Goal: Task Accomplishment & Management: Manage account settings

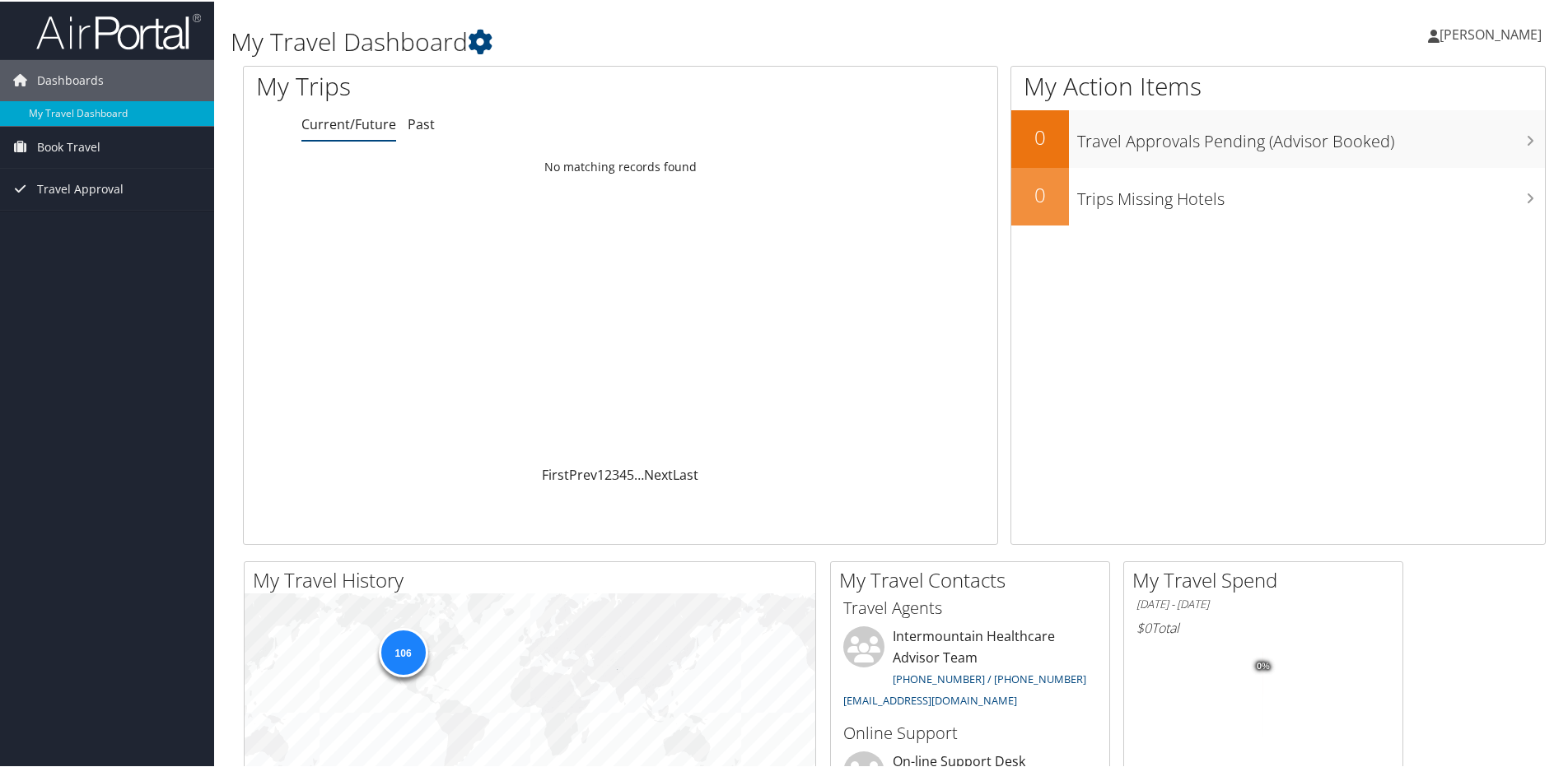
click at [1439, 30] on icon at bounding box center [1433, 34] width 12 height 13
click at [1368, 90] on link "My Settings" at bounding box center [1447, 90] width 184 height 28
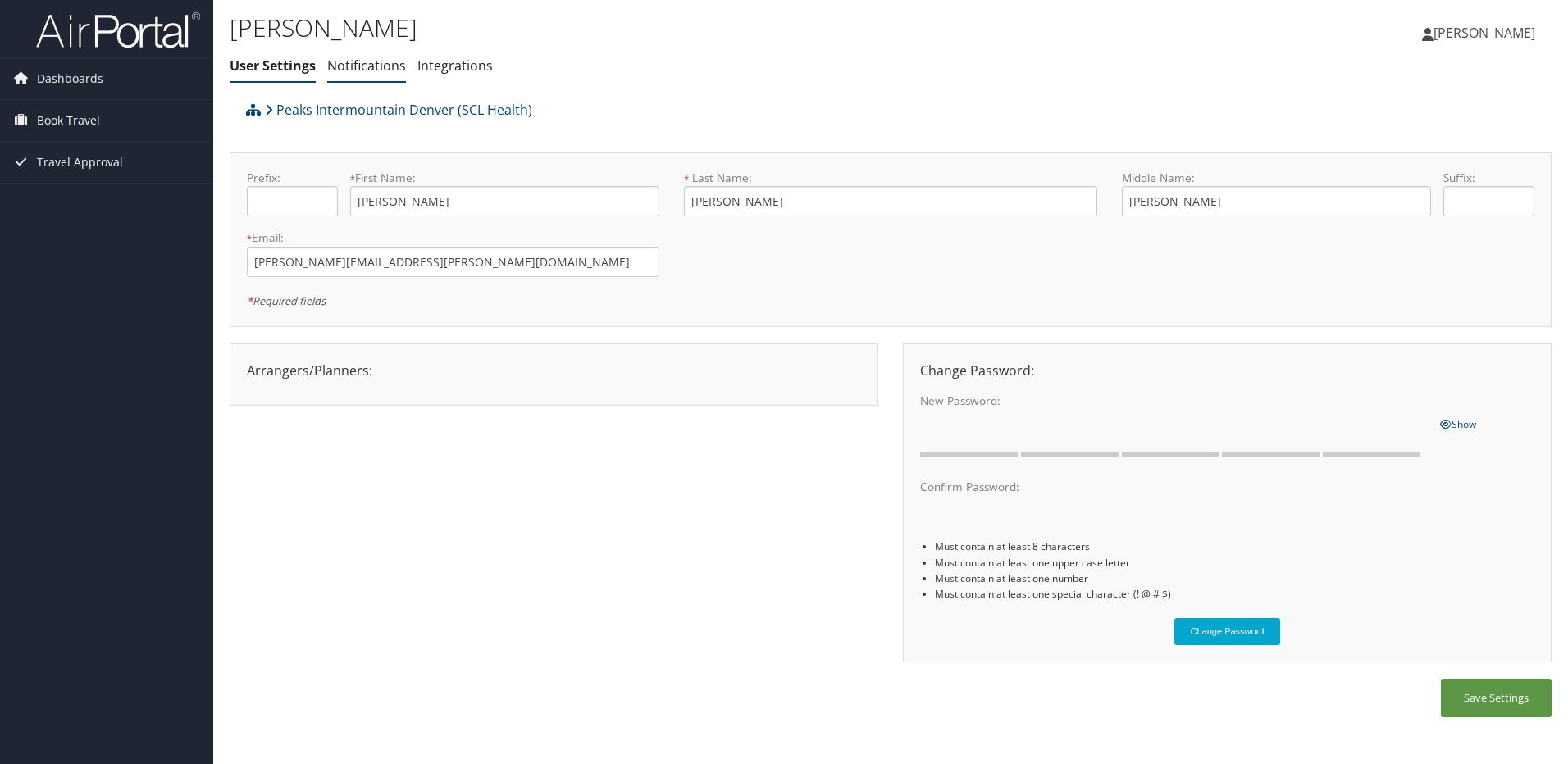
click at [387, 62] on link "Notifications" at bounding box center [367, 65] width 79 height 18
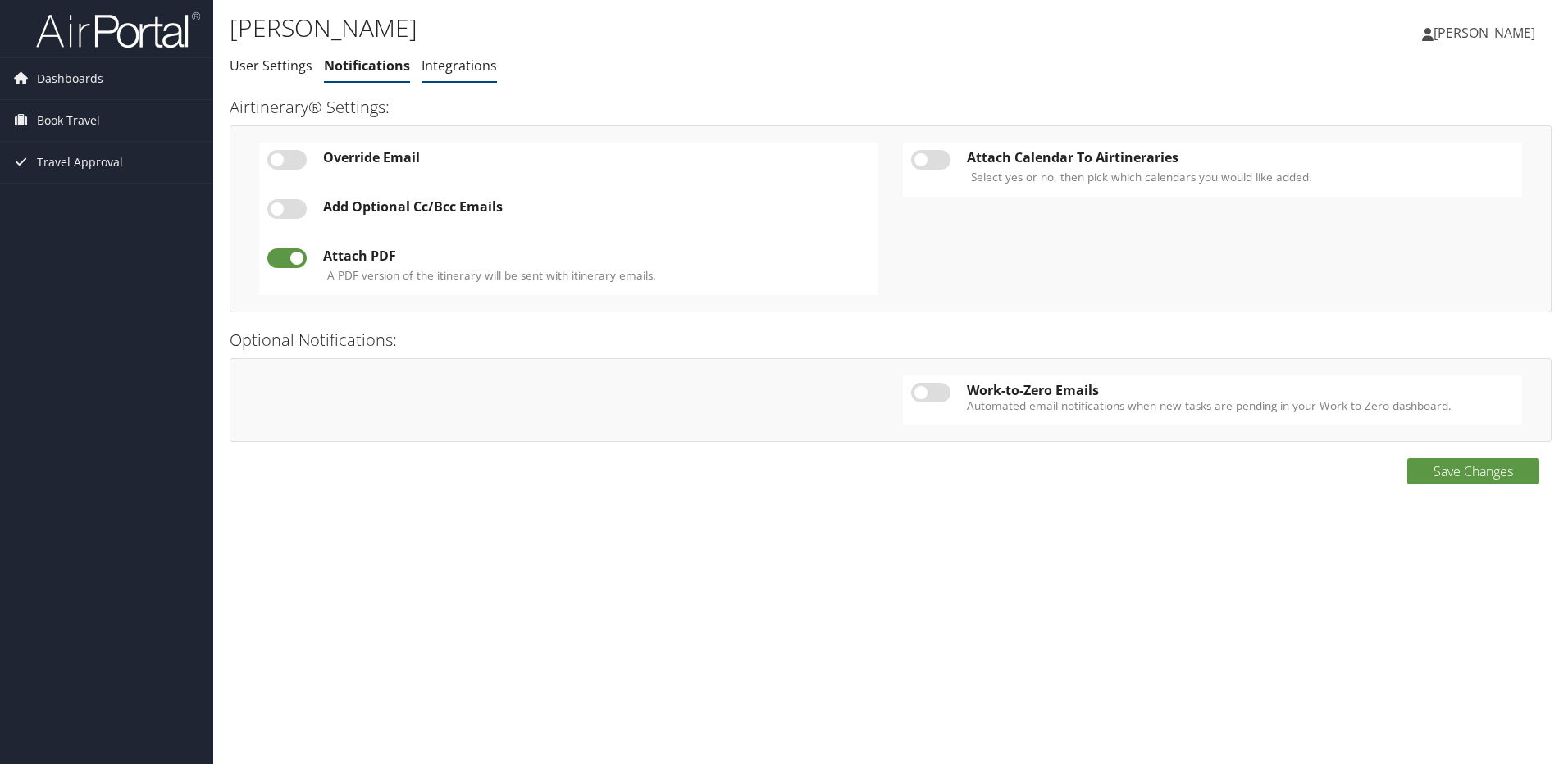
click at [453, 69] on link "Integrations" at bounding box center [459, 65] width 76 height 18
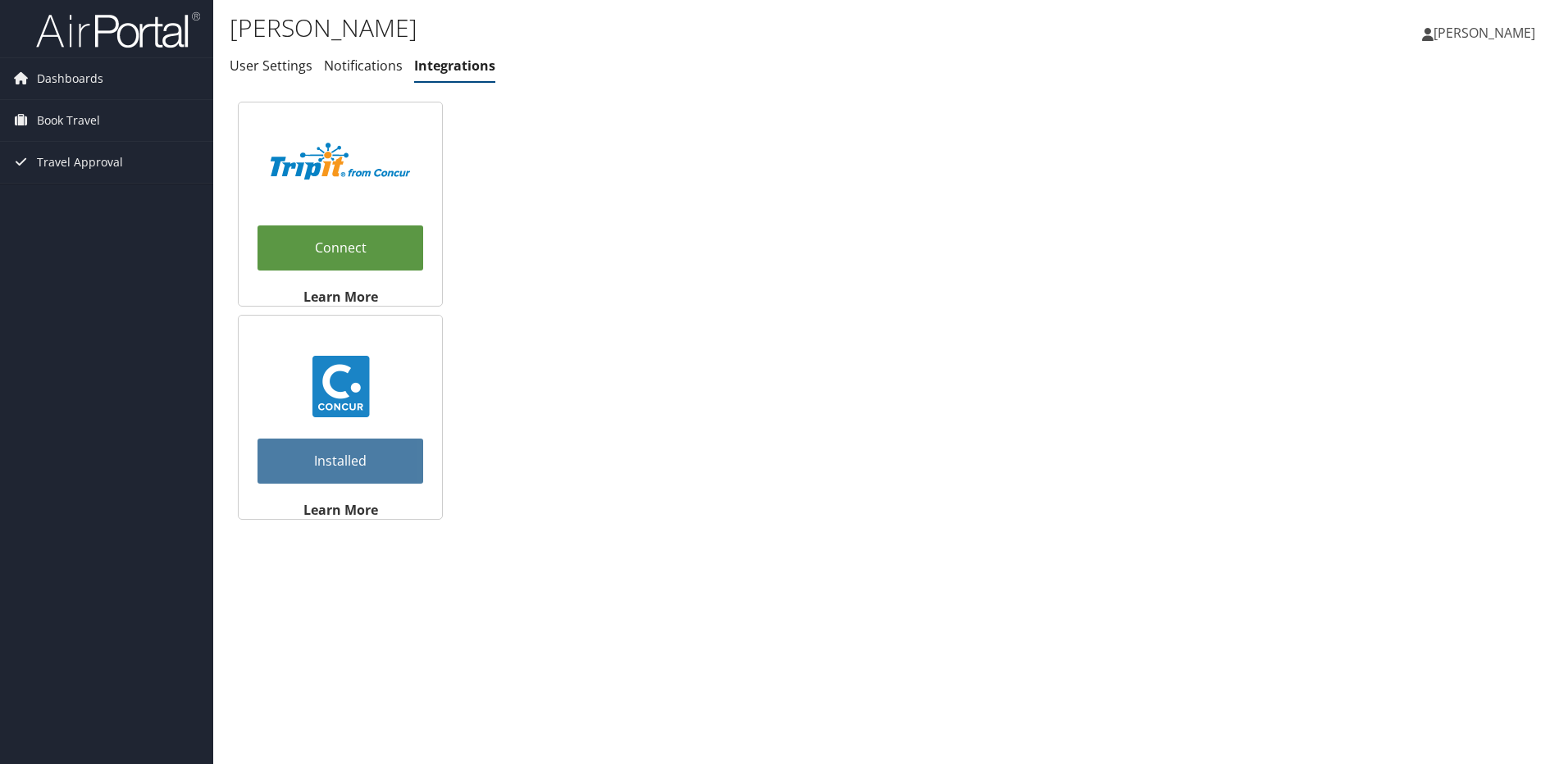
click at [1433, 34] on icon at bounding box center [1427, 34] width 12 height 13
click at [1396, 146] on link "View Travel Profile" at bounding box center [1442, 145] width 183 height 28
